Goal: Task Accomplishment & Management: Complete application form

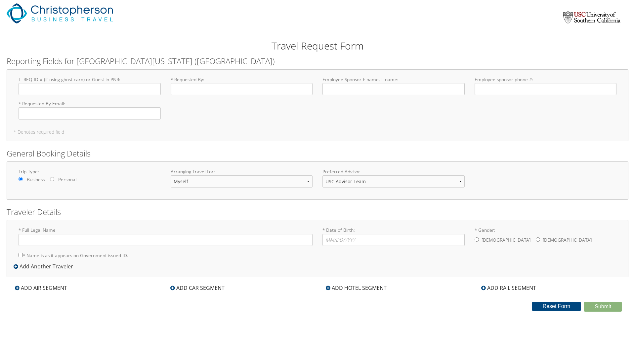
click at [117, 106] on label "* Requested By Email : Required" at bounding box center [90, 109] width 142 height 19
click at [117, 107] on input "* Requested By Email : Required" at bounding box center [90, 113] width 142 height 12
click at [83, 90] on input "T- REQ ID # (if using ghost card) or Guest in PNR : Required" at bounding box center [90, 89] width 142 height 12
click at [52, 82] on label "T- REQ ID # (if using ghost card) or Guest in PNR : Required" at bounding box center [90, 85] width 142 height 19
click at [52, 83] on input "T- REQ ID # (if using ghost card) or Guest in PNR : Required" at bounding box center [90, 89] width 142 height 12
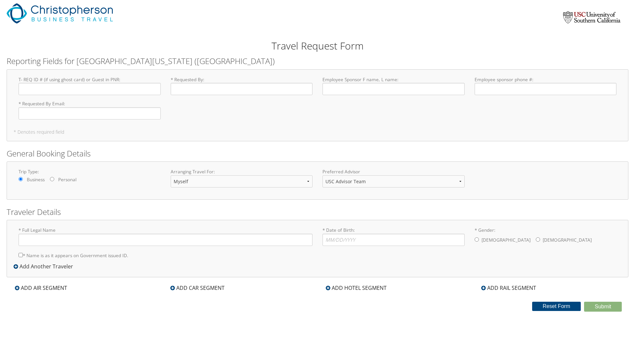
click at [55, 79] on label "T- REQ ID # (if using ghost card) or Guest in PNR : Required" at bounding box center [90, 85] width 142 height 19
click at [55, 83] on input "T- REQ ID # (if using ghost card) or Guest in PNR : Required" at bounding box center [90, 89] width 142 height 12
click at [33, 79] on label "T- REQ ID # (if using ghost card) or Guest in PNR : Required" at bounding box center [90, 85] width 142 height 19
click at [33, 83] on input "T- REQ ID # (if using ghost card) or Guest in PNR : Required" at bounding box center [90, 89] width 142 height 12
click at [33, 88] on input "T- REQ ID # (if using ghost card) or Guest in PNR : Required" at bounding box center [90, 89] width 142 height 12
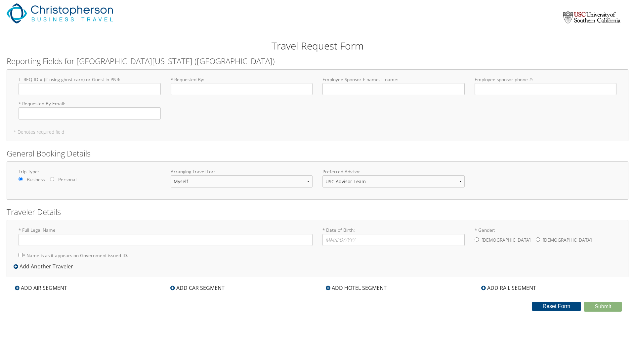
click at [199, 108] on div "T- REQ ID # (if using ghost card) or Guest in PNR : Required * Requested By : R…" at bounding box center [317, 100] width 607 height 49
click at [202, 90] on input "* Requested By : Required" at bounding box center [242, 89] width 142 height 12
click at [114, 80] on label "T- REQ ID # (if using ghost card) or Guest in PNR : Required" at bounding box center [90, 85] width 142 height 19
click at [114, 83] on input "T- REQ ID # (if using ghost card) or Guest in PNR : Required" at bounding box center [90, 89] width 142 height 12
click at [112, 87] on input "T- REQ ID # (if using ghost card) or Guest in PNR : Required" at bounding box center [90, 89] width 142 height 12
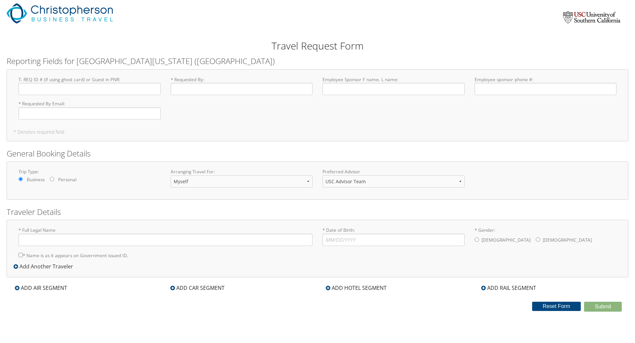
click at [102, 76] on div "T- REQ ID # (if using ghost card) or Guest in PNR : Required * Requested By : R…" at bounding box center [317, 105] width 621 height 72
click at [102, 79] on label "T- REQ ID # (if using ghost card) or Guest in PNR : Required" at bounding box center [90, 85] width 142 height 19
click at [102, 83] on input "T- REQ ID # (if using ghost card) or Guest in PNR : Required" at bounding box center [90, 89] width 142 height 12
